Goal: Transaction & Acquisition: Purchase product/service

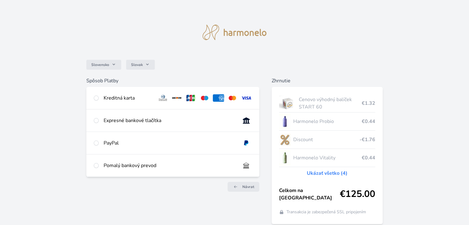
click at [126, 101] on div "Kreditná karta" at bounding box center [128, 97] width 49 height 7
radio input "true"
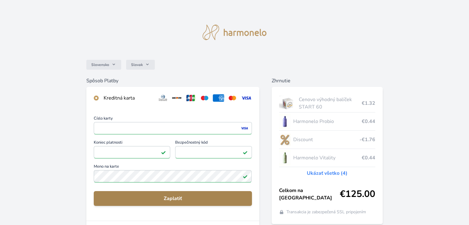
click at [157, 200] on span "Zaplatiť" at bounding box center [173, 198] width 148 height 7
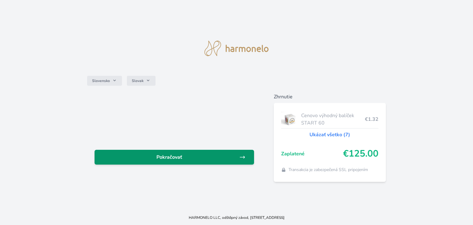
click at [187, 156] on span "Pokračovať" at bounding box center [170, 156] width 140 height 7
